Goal: Task Accomplishment & Management: Use online tool/utility

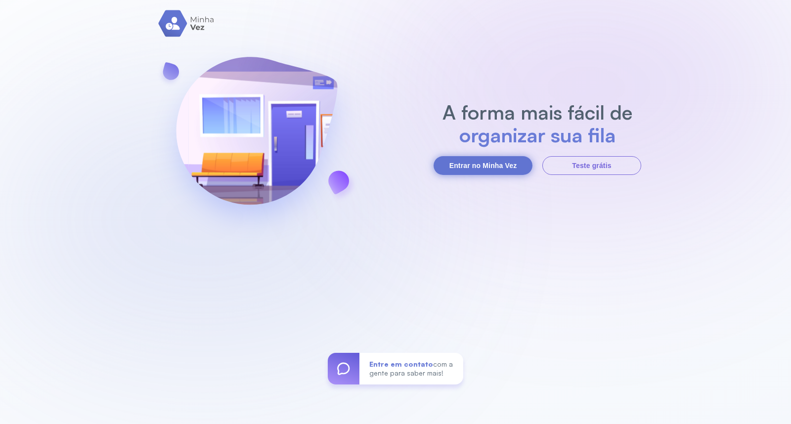
click at [515, 165] on button "Entrar no Minha Vez" at bounding box center [482, 165] width 99 height 19
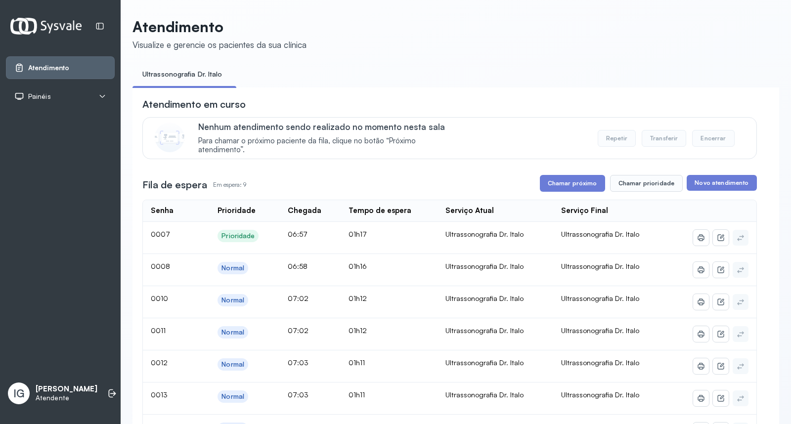
click at [87, 95] on ul "Atendimento Painéis Tv" at bounding box center [60, 81] width 109 height 51
click at [571, 186] on button "Chamar próximo" at bounding box center [572, 183] width 65 height 17
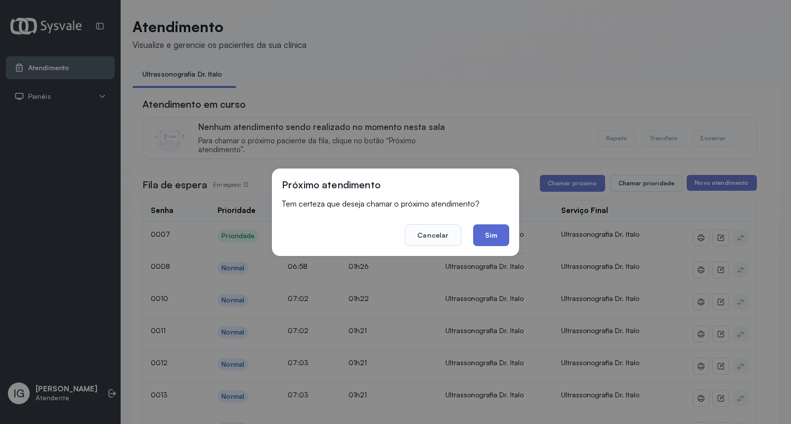
click at [482, 240] on button "Sim" at bounding box center [491, 235] width 36 height 22
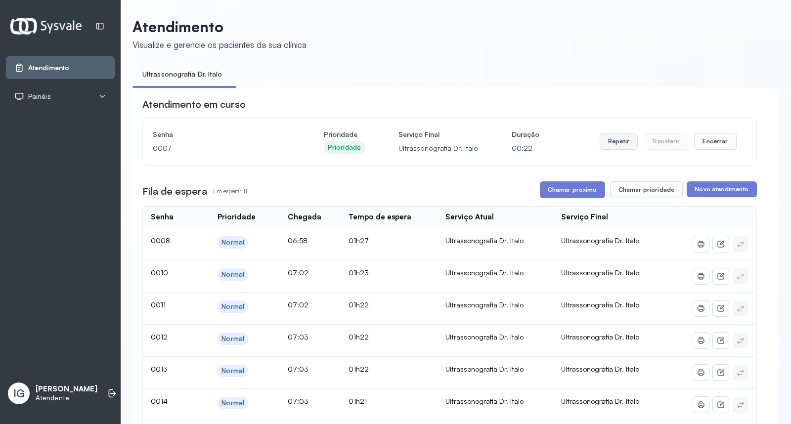
click at [609, 145] on button "Repetir" at bounding box center [619, 141] width 38 height 17
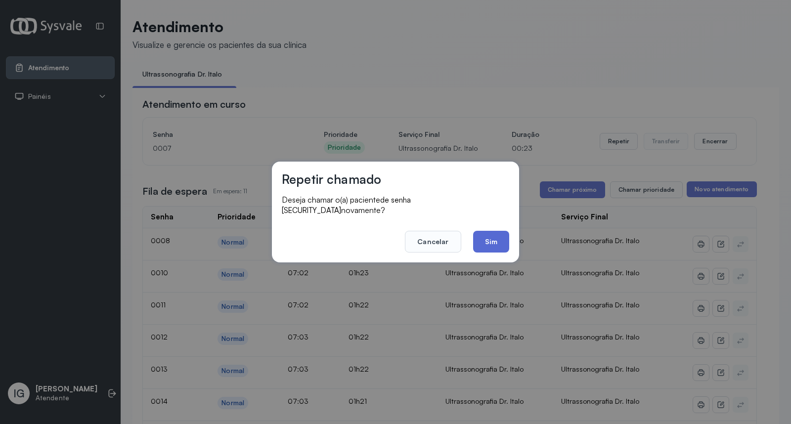
click at [475, 245] on button "Sim" at bounding box center [491, 242] width 36 height 22
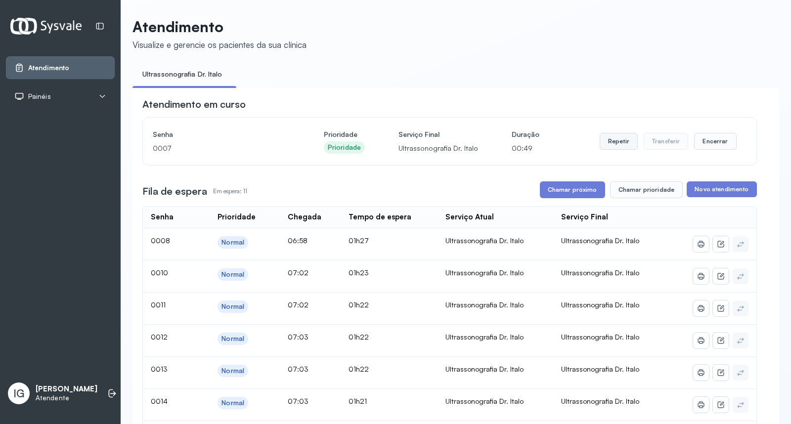
click at [611, 141] on button "Repetir" at bounding box center [619, 141] width 38 height 17
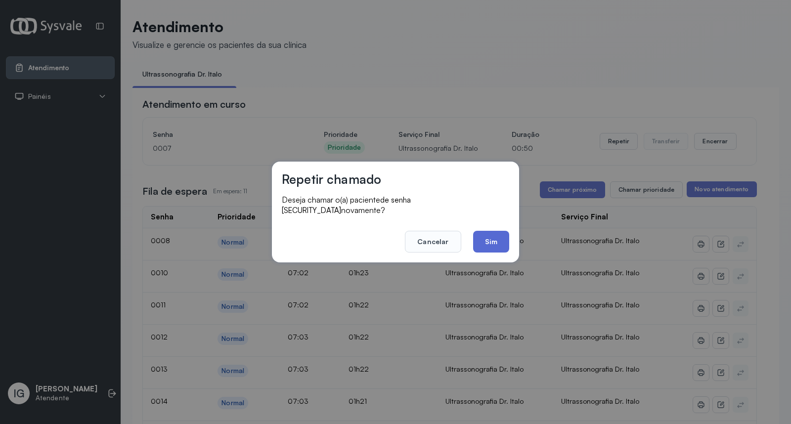
click at [490, 231] on button "Sim" at bounding box center [491, 242] width 36 height 22
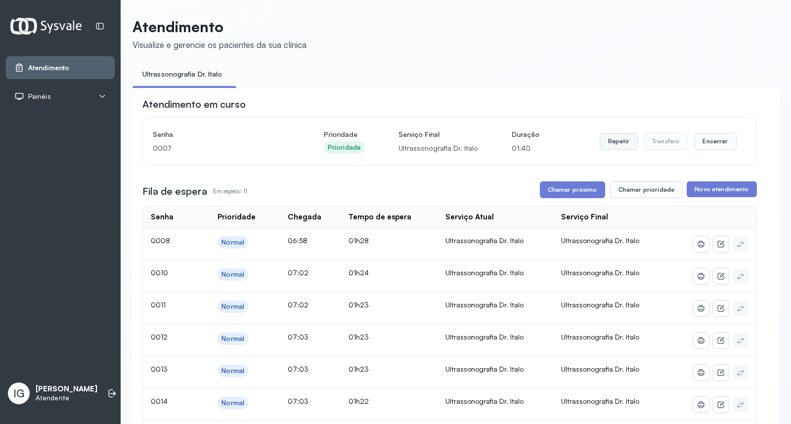
click at [608, 138] on button "Repetir" at bounding box center [619, 141] width 38 height 17
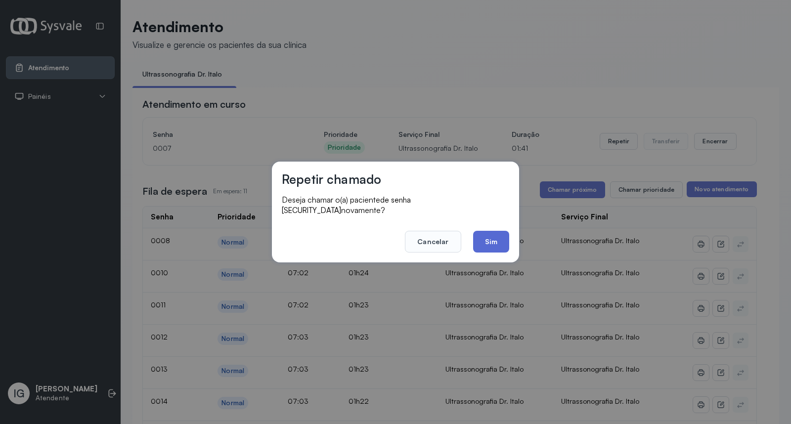
click at [486, 242] on button "Sim" at bounding box center [491, 242] width 36 height 22
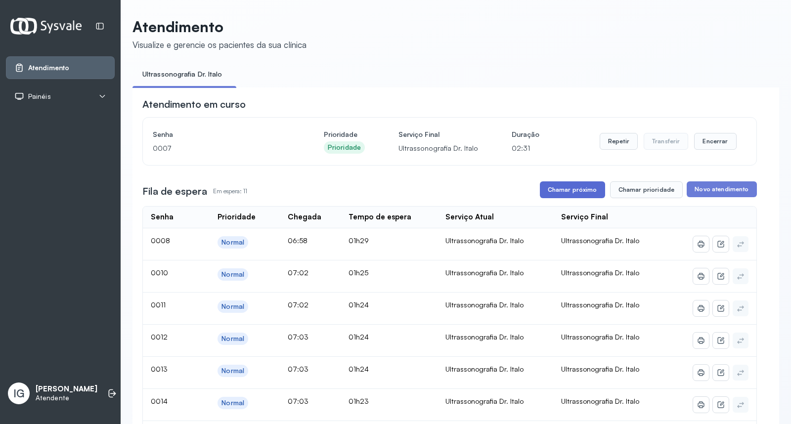
click at [577, 188] on button "Chamar próximo" at bounding box center [572, 189] width 65 height 17
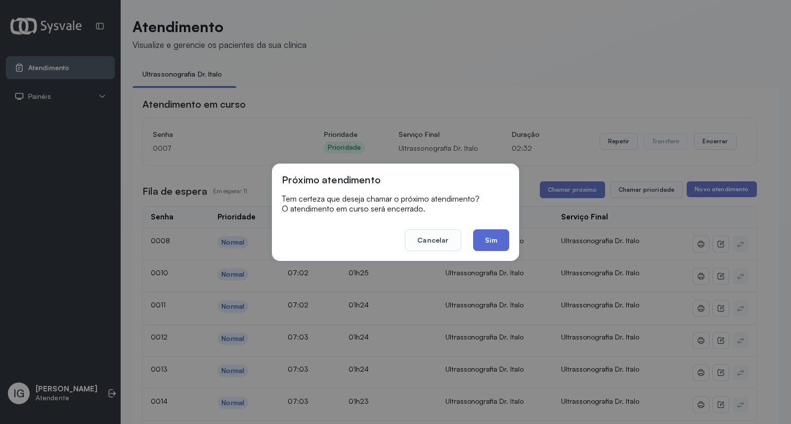
click at [493, 243] on button "Sim" at bounding box center [491, 240] width 36 height 22
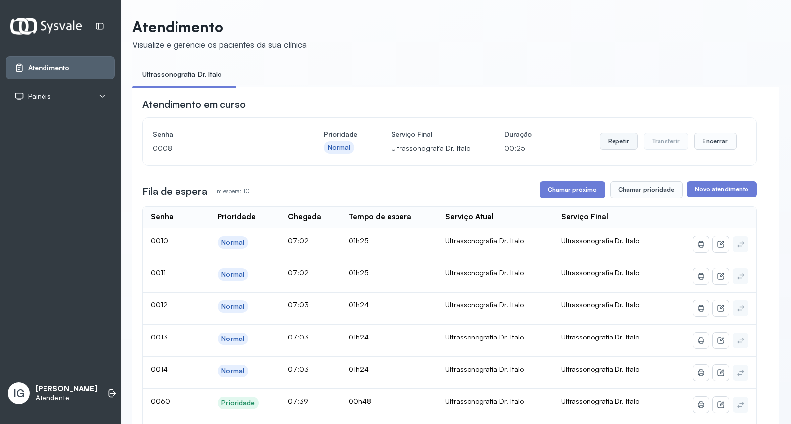
click at [600, 144] on button "Repetir" at bounding box center [619, 141] width 38 height 17
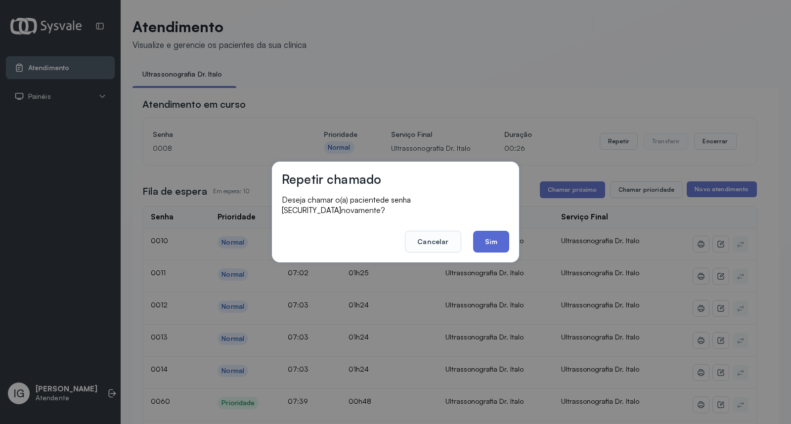
click at [496, 231] on button "Sim" at bounding box center [491, 242] width 36 height 22
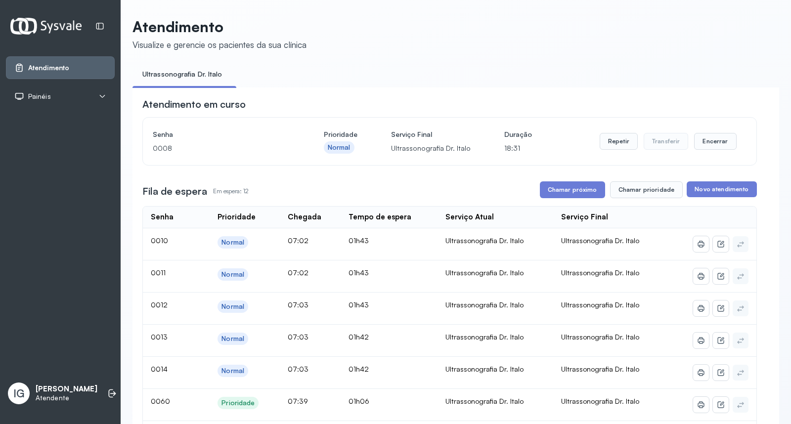
click at [477, 68] on ul "Ultrassonografia Dr. Italo" at bounding box center [455, 77] width 647 height 22
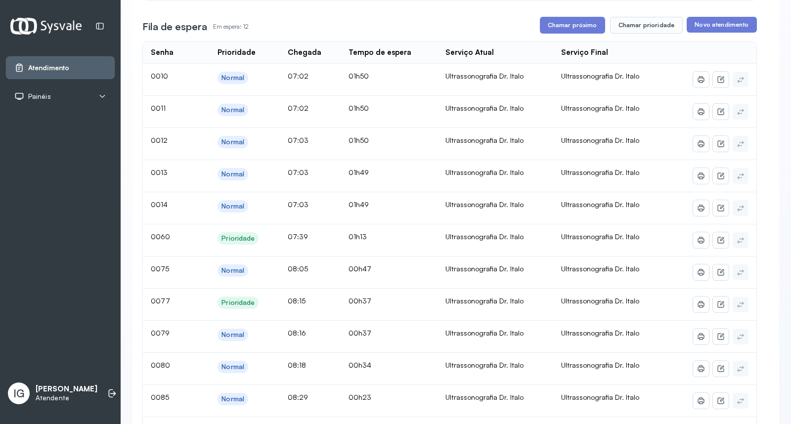
scroll to position [110, 0]
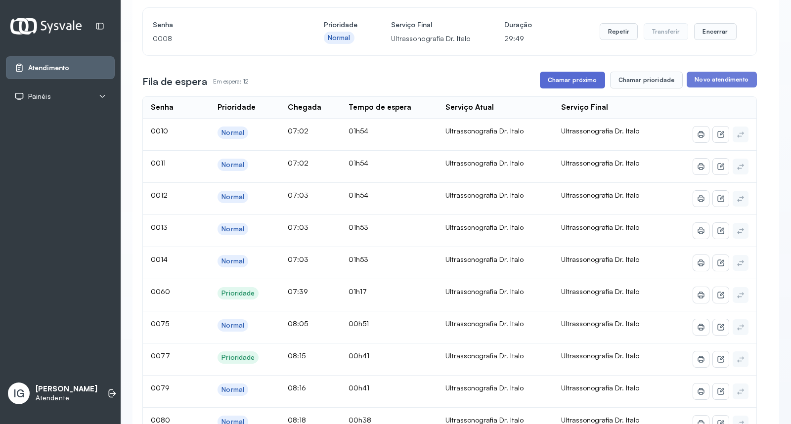
click at [582, 82] on button "Chamar próximo" at bounding box center [572, 80] width 65 height 17
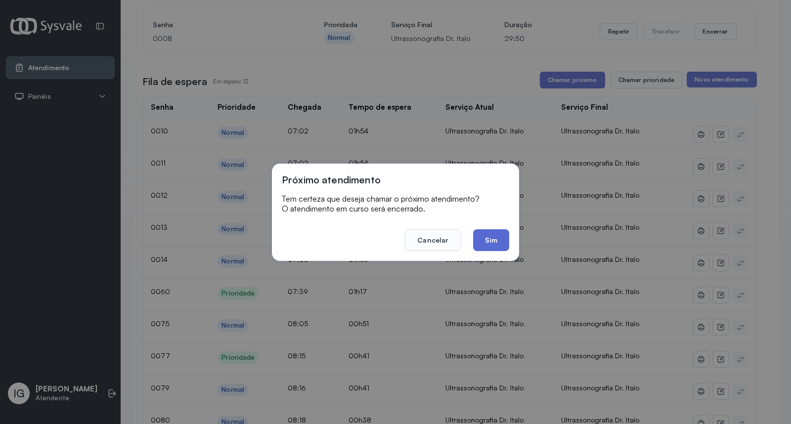
click at [482, 245] on button "Sim" at bounding box center [491, 240] width 36 height 22
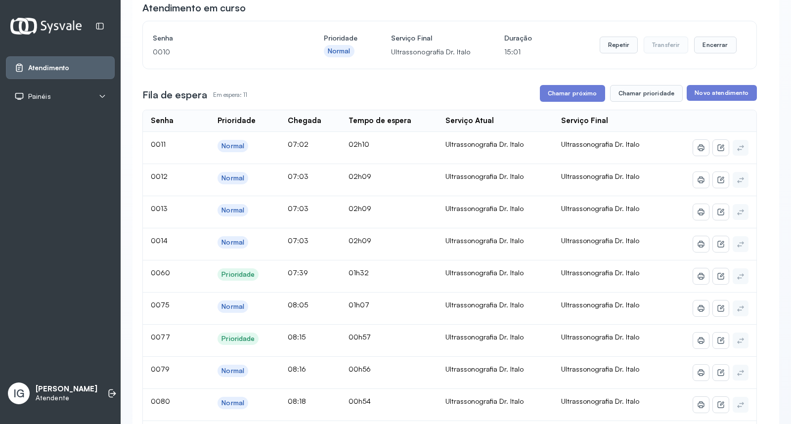
scroll to position [0, 0]
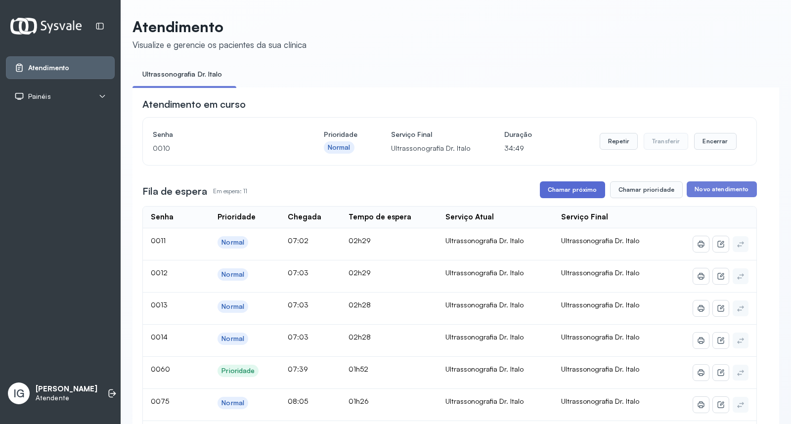
click at [569, 188] on button "Chamar próximo" at bounding box center [572, 189] width 65 height 17
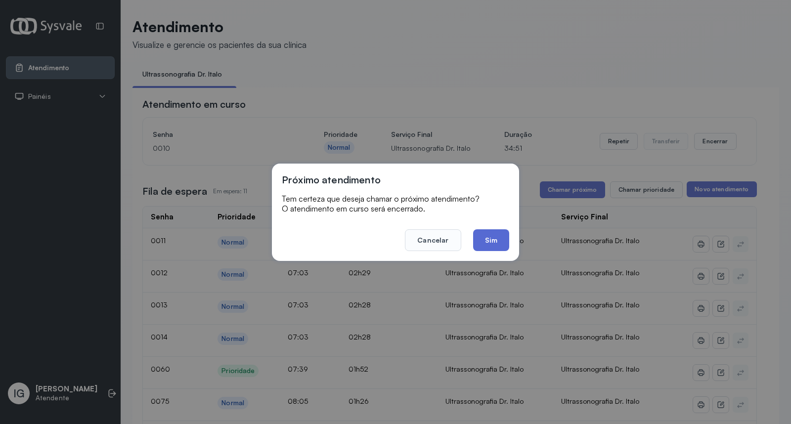
click at [493, 241] on button "Sim" at bounding box center [491, 240] width 36 height 22
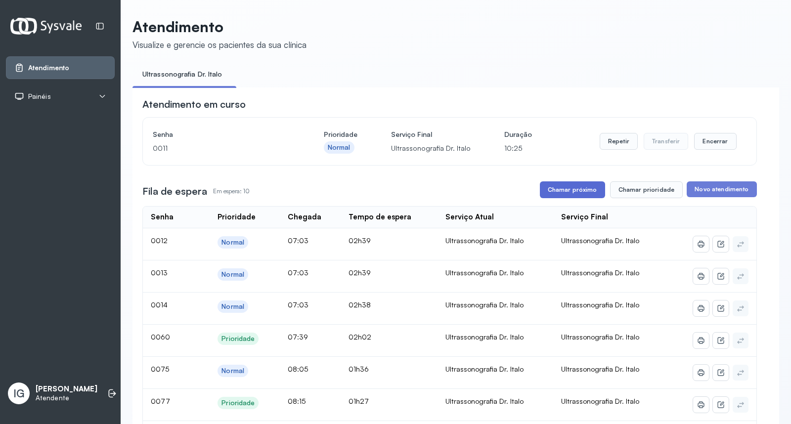
click at [542, 186] on button "Chamar próximo" at bounding box center [572, 189] width 65 height 17
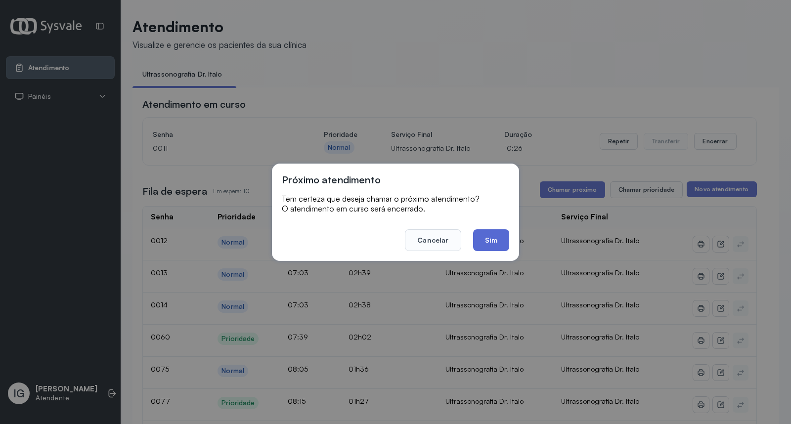
click at [487, 239] on button "Sim" at bounding box center [491, 240] width 36 height 22
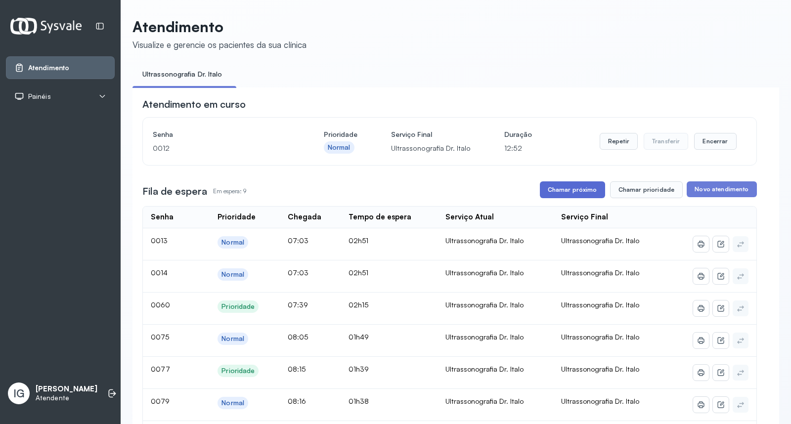
click at [587, 191] on button "Chamar próximo" at bounding box center [572, 189] width 65 height 17
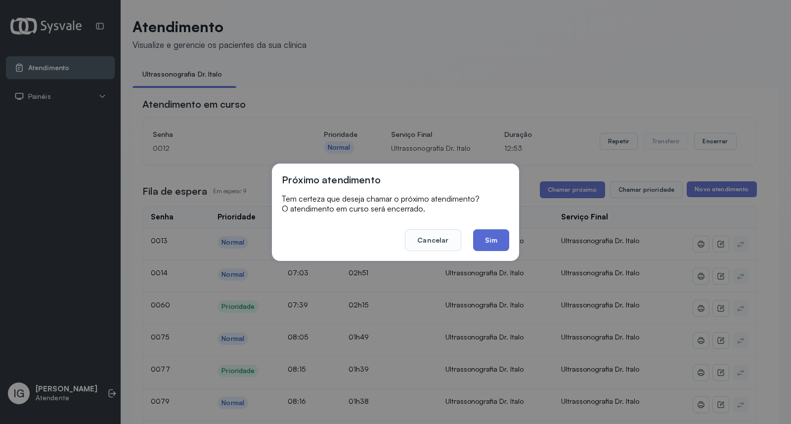
click at [494, 240] on button "Sim" at bounding box center [491, 240] width 36 height 22
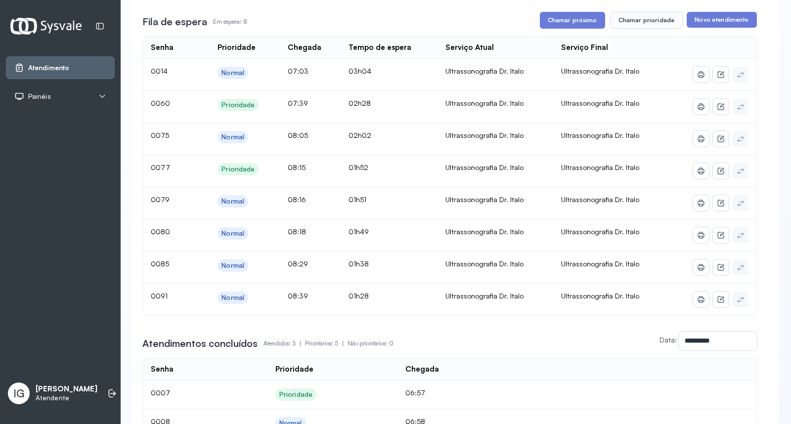
scroll to position [219, 0]
